Goal: Communication & Community: Answer question/provide support

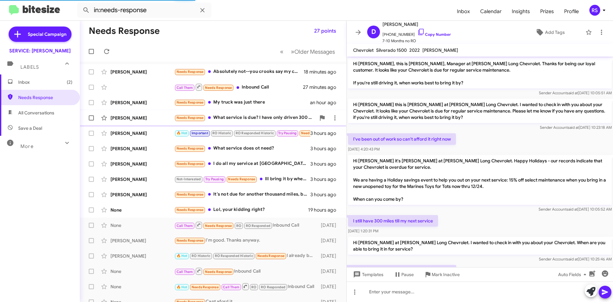
scroll to position [425, 0]
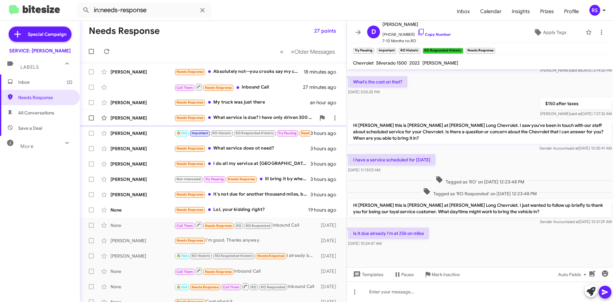
click at [134, 117] on div "[PERSON_NAME]" at bounding box center [142, 118] width 64 height 6
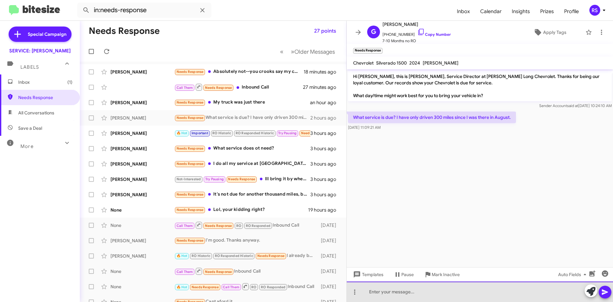
click at [430, 292] on div at bounding box center [480, 291] width 266 height 20
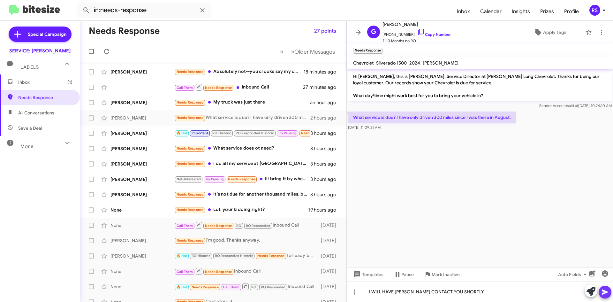
click at [607, 290] on icon at bounding box center [605, 292] width 8 height 8
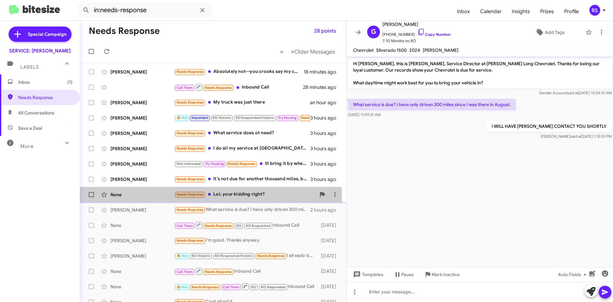
click at [124, 195] on div "None" at bounding box center [142, 194] width 64 height 6
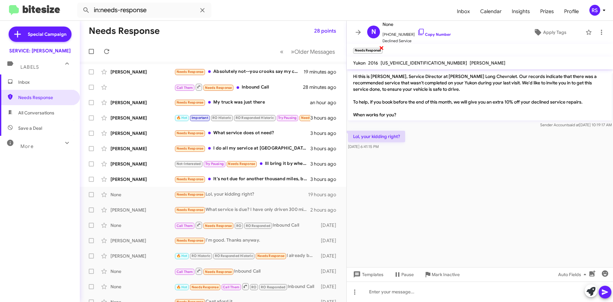
click at [382, 47] on span "×" at bounding box center [381, 48] width 5 height 8
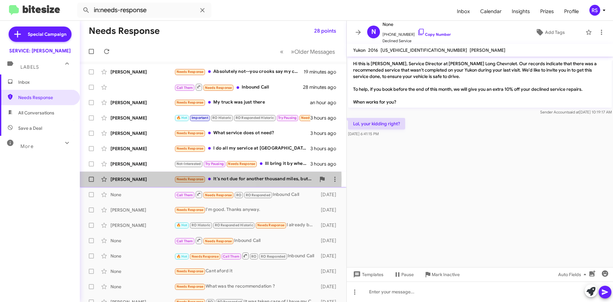
click at [136, 179] on div "[PERSON_NAME]" at bounding box center [142, 179] width 64 height 6
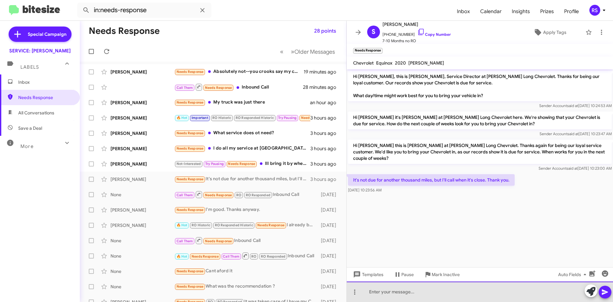
click at [422, 292] on div at bounding box center [480, 291] width 266 height 20
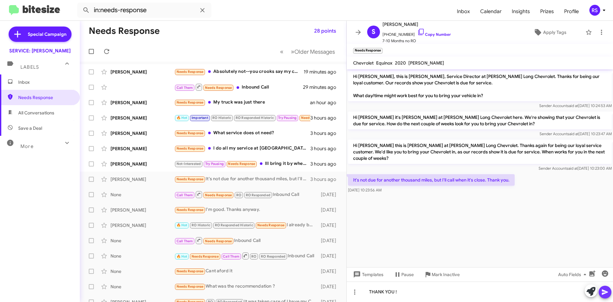
click at [604, 291] on icon at bounding box center [605, 291] width 6 height 5
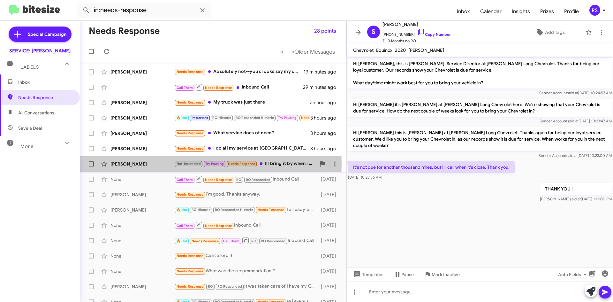
click at [131, 164] on div "[PERSON_NAME]" at bounding box center [142, 164] width 64 height 6
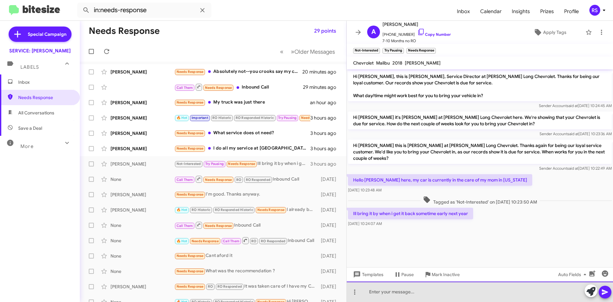
click at [393, 297] on div at bounding box center [480, 291] width 266 height 20
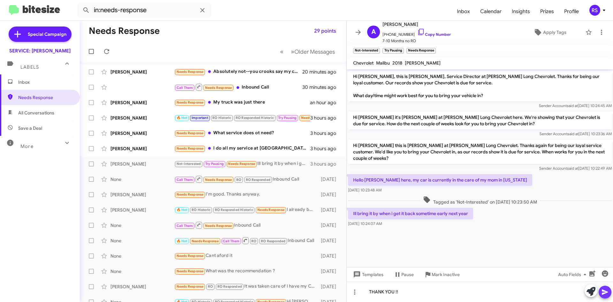
click at [605, 294] on icon at bounding box center [605, 292] width 8 height 8
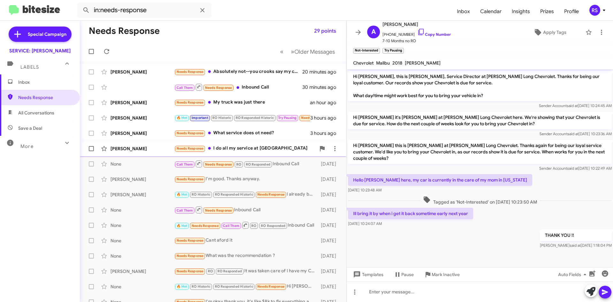
click at [141, 149] on div "[PERSON_NAME]" at bounding box center [142, 148] width 64 height 6
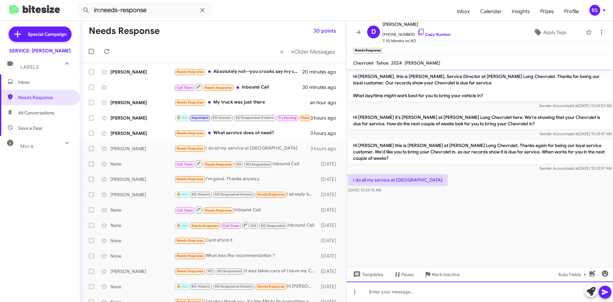
click at [397, 291] on div at bounding box center [480, 291] width 266 height 20
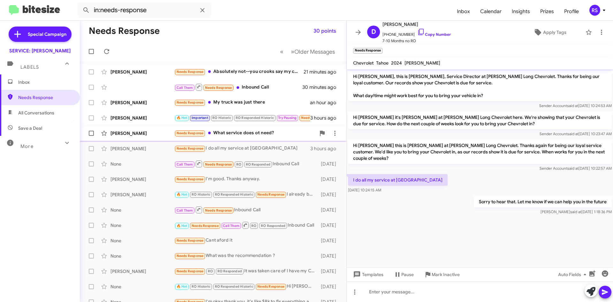
click at [145, 133] on div "[PERSON_NAME]" at bounding box center [142, 133] width 64 height 6
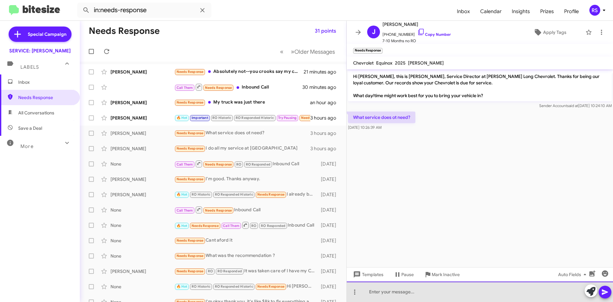
click at [410, 293] on div at bounding box center [480, 291] width 266 height 20
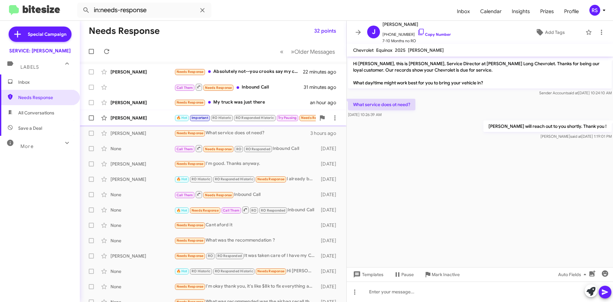
click at [131, 116] on div "[PERSON_NAME]" at bounding box center [142, 118] width 64 height 6
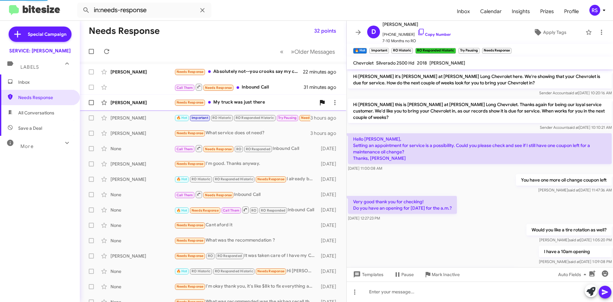
scroll to position [345, 0]
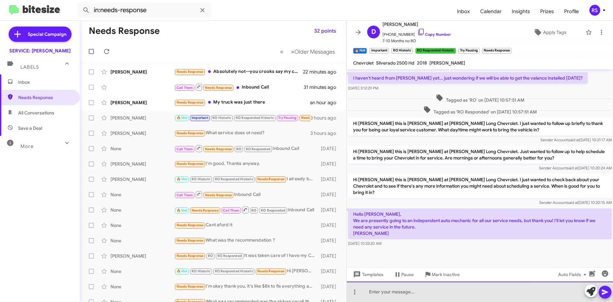
click at [410, 291] on div at bounding box center [480, 291] width 266 height 20
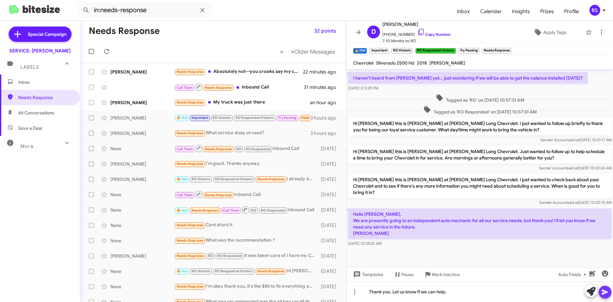
click at [603, 290] on icon at bounding box center [605, 291] width 6 height 5
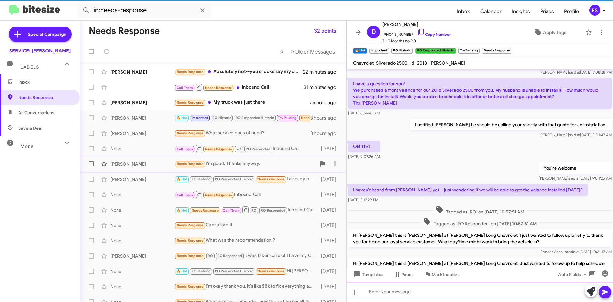
scroll to position [0, 0]
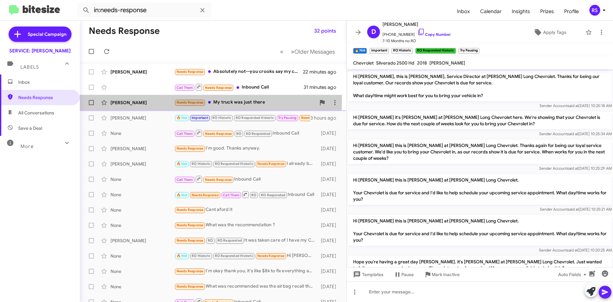
click at [129, 101] on div "[PERSON_NAME]" at bounding box center [142, 102] width 64 height 6
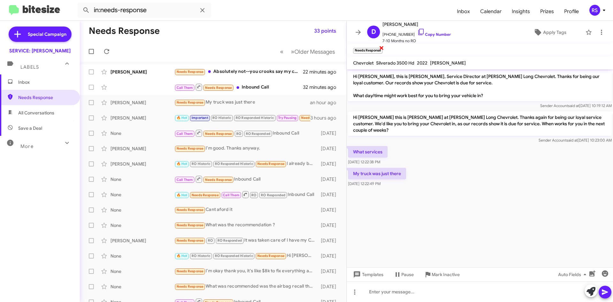
click at [381, 48] on span "×" at bounding box center [381, 48] width 5 height 8
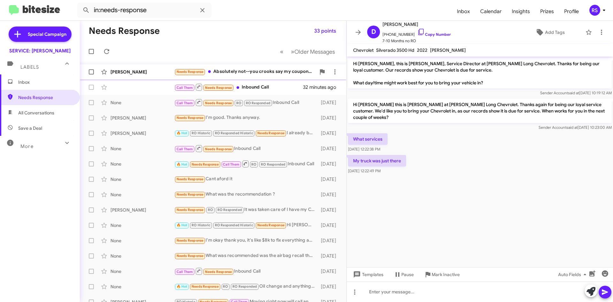
click at [143, 72] on div "[PERSON_NAME]" at bounding box center [142, 72] width 64 height 6
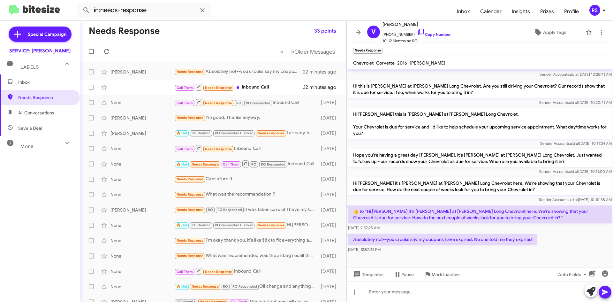
scroll to position [180, 0]
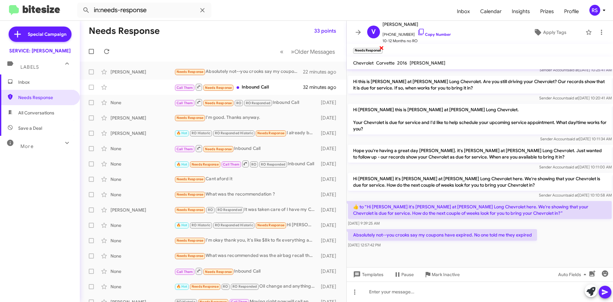
click at [382, 48] on span "×" at bounding box center [381, 48] width 5 height 8
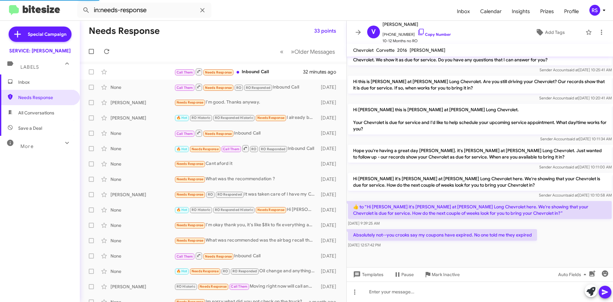
scroll to position [167, 0]
